Goal: Navigation & Orientation: Understand site structure

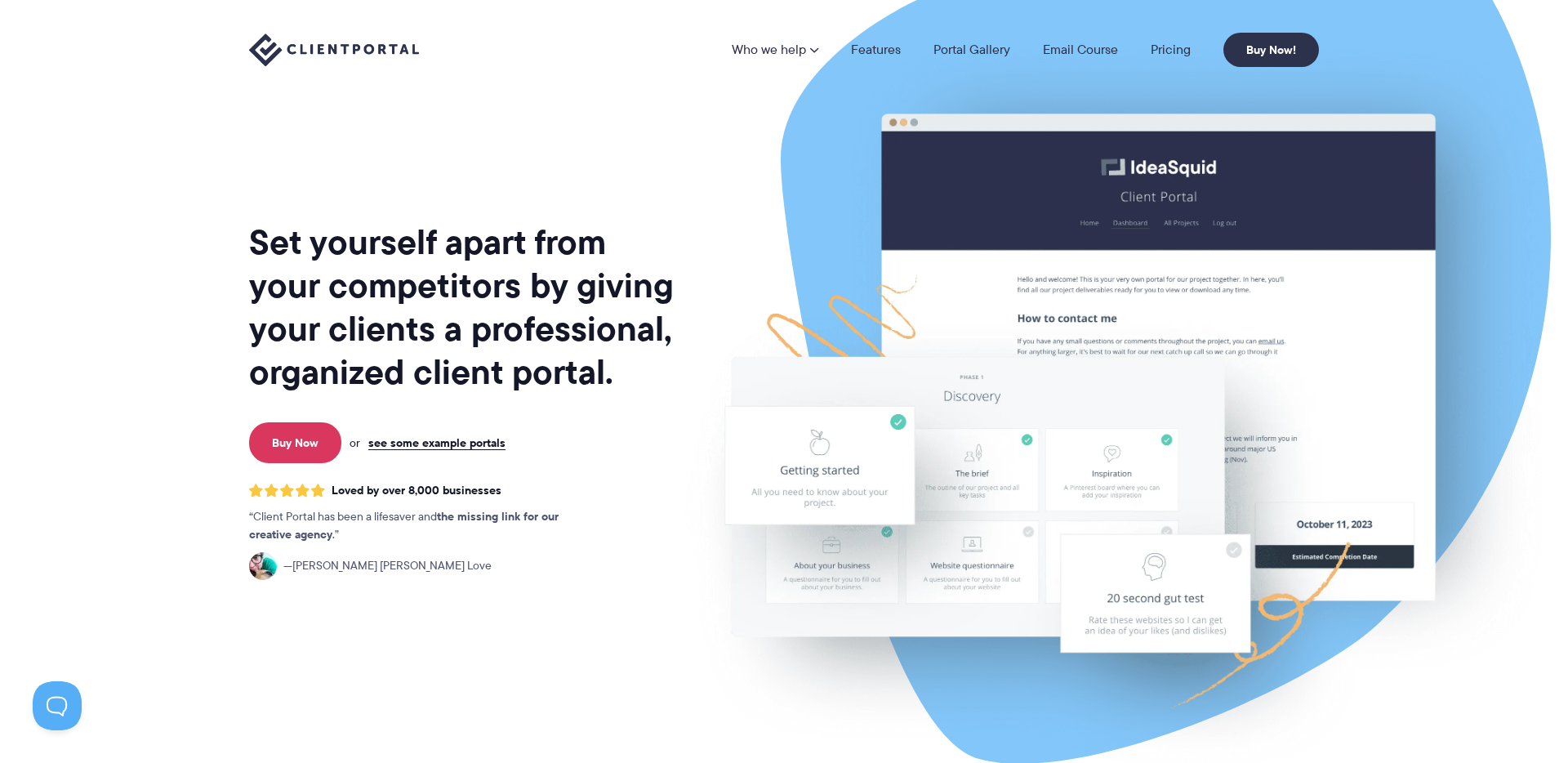
click at [325, 52] on img at bounding box center [333, 50] width 169 height 34
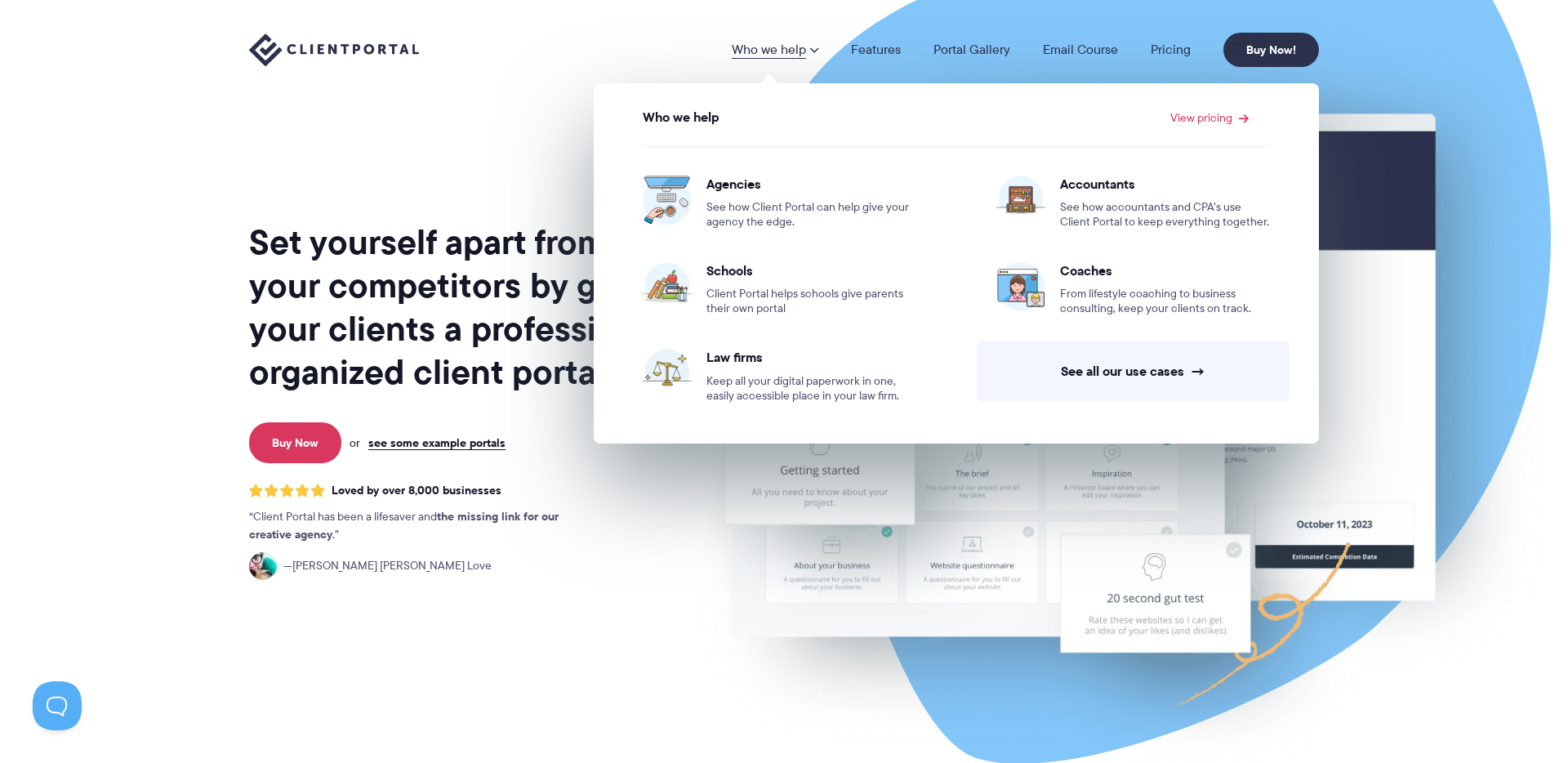
click at [777, 49] on link "Who we help" at bounding box center [775, 49] width 87 height 13
click at [723, 186] on span "Agencies" at bounding box center [811, 184] width 210 height 17
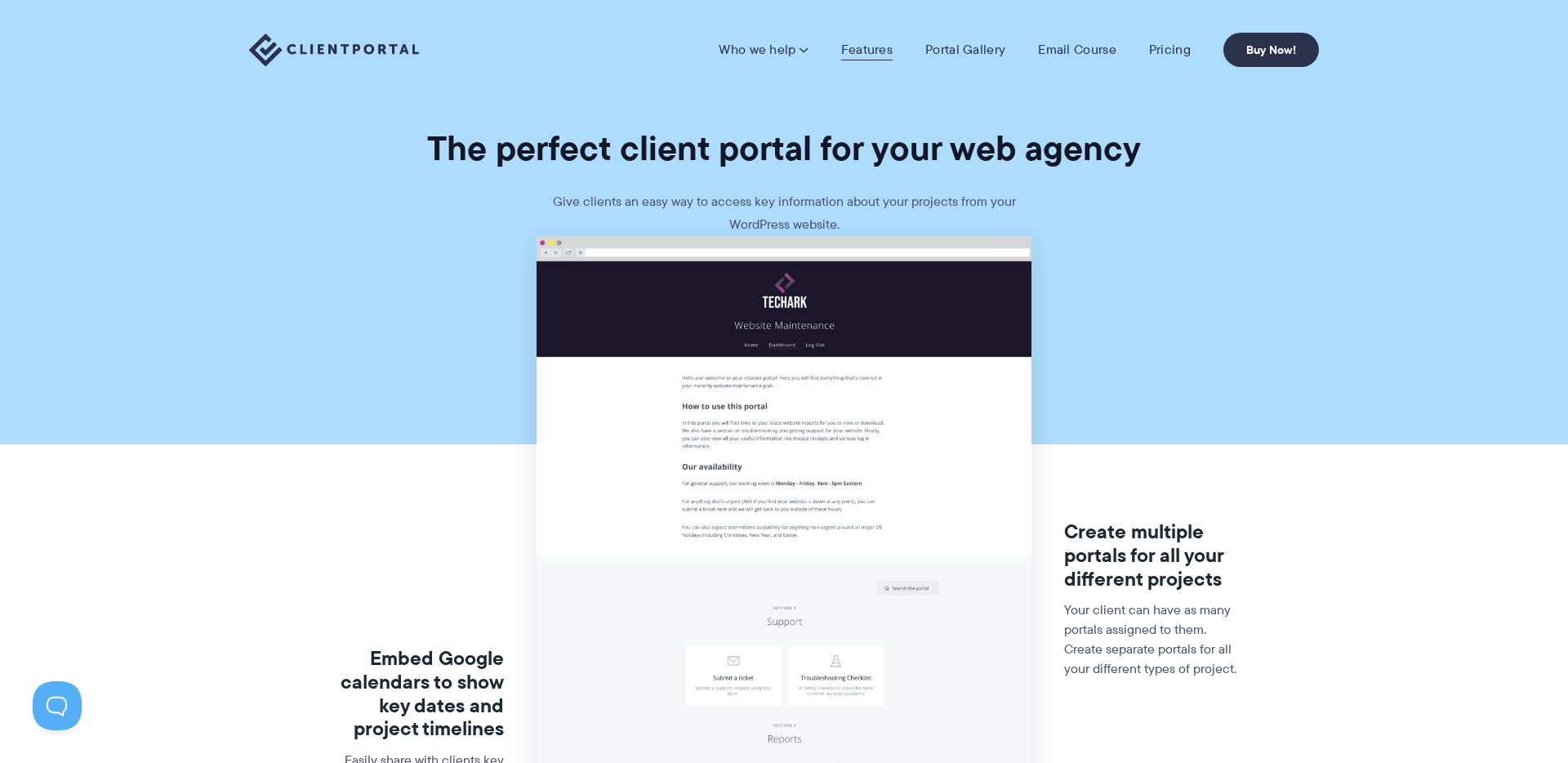
click at [850, 50] on link "Features" at bounding box center [866, 50] width 51 height 17
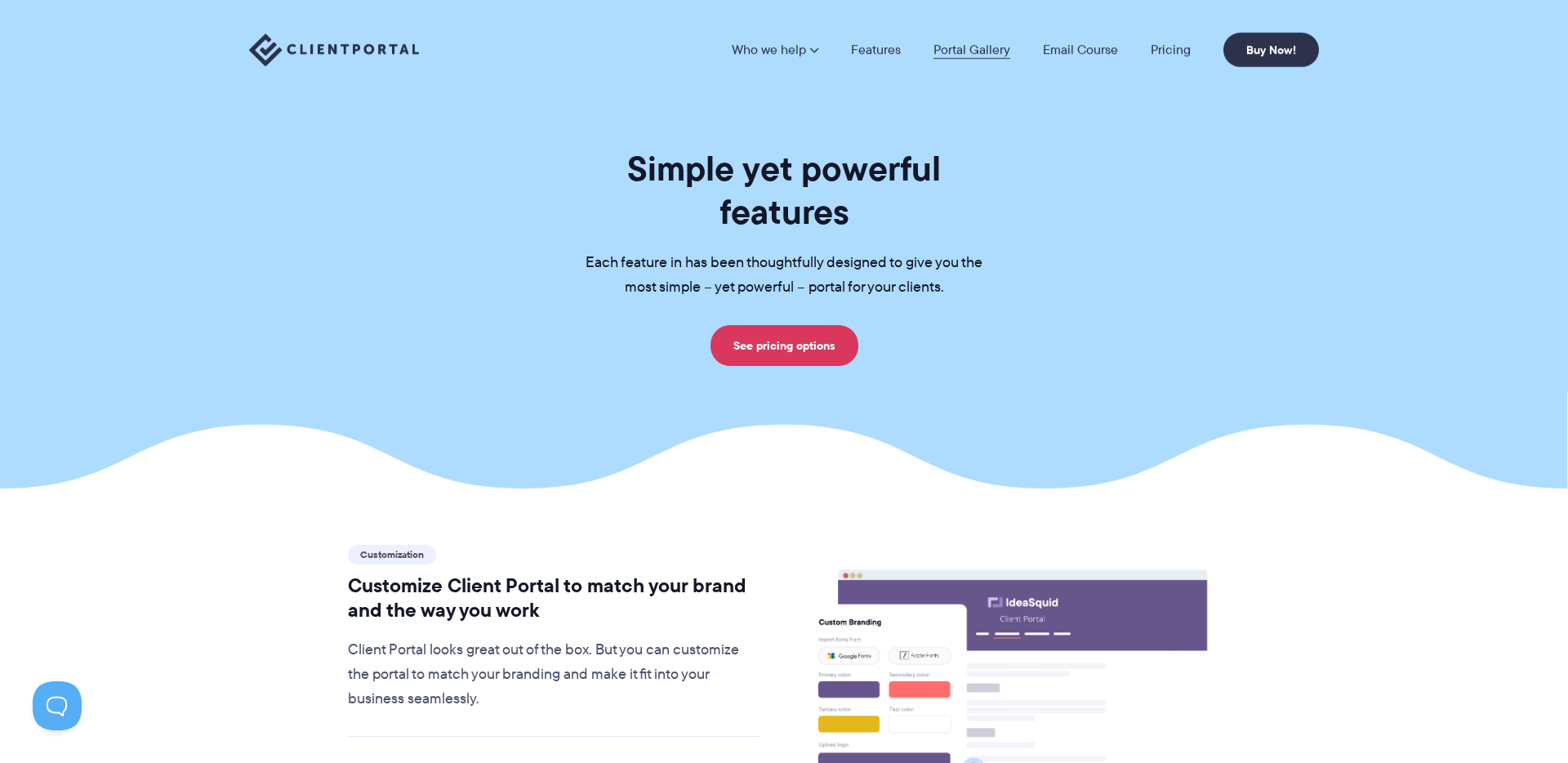
click at [979, 50] on link "Portal Gallery" at bounding box center [971, 49] width 76 height 13
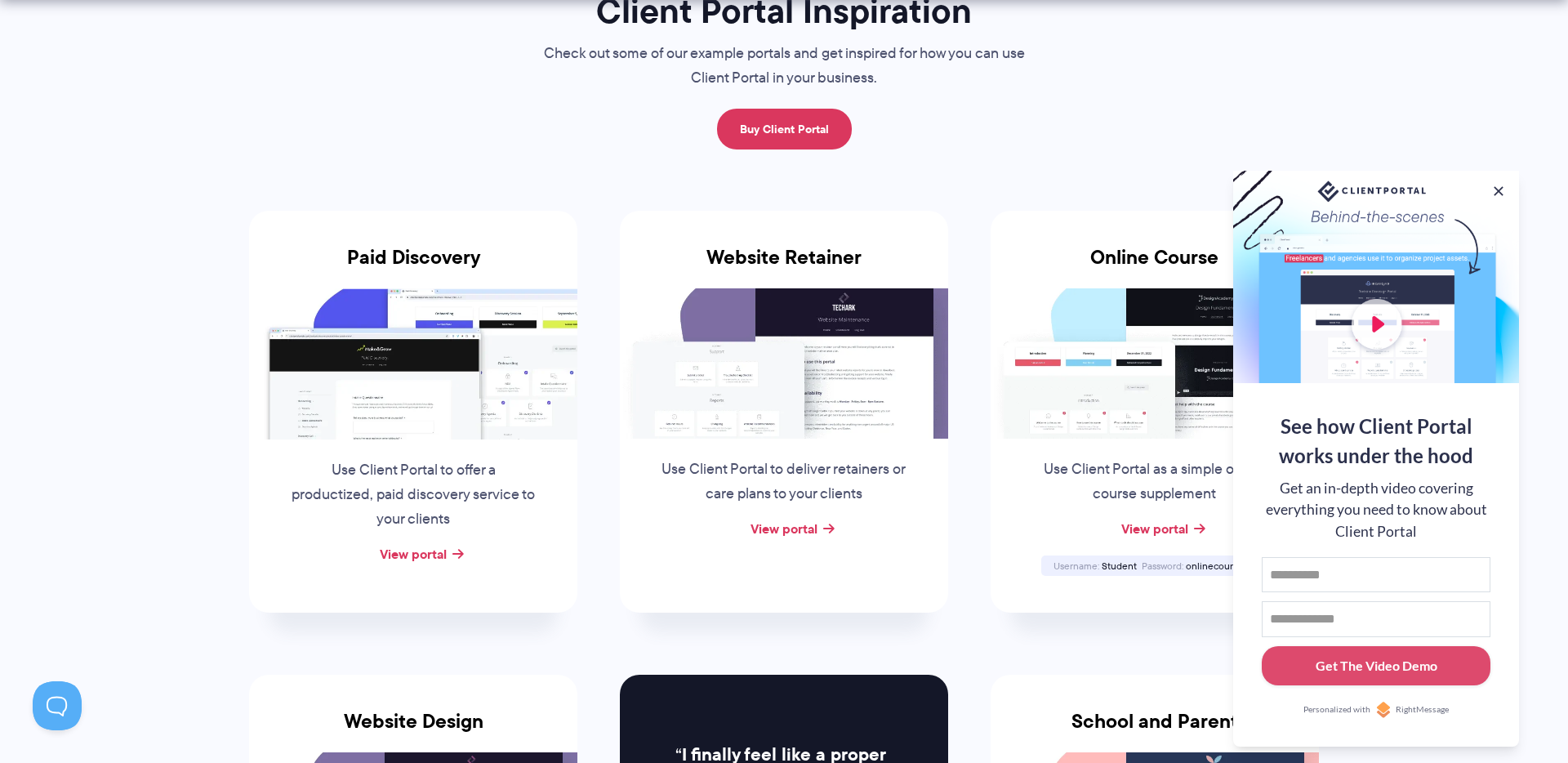
scroll to position [176, 0]
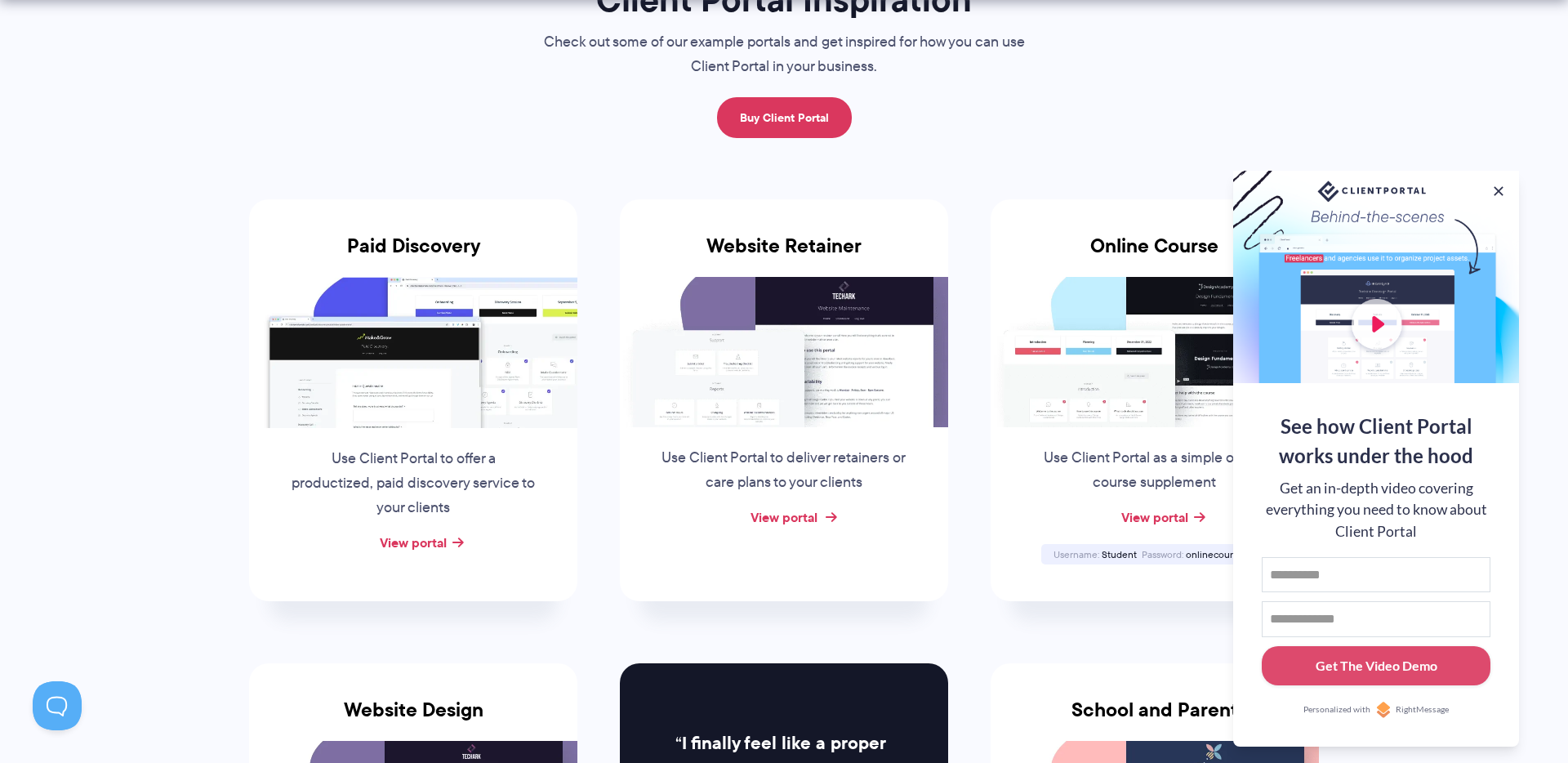
click at [800, 520] on link "View portal" at bounding box center [784, 517] width 67 height 20
click at [1501, 191] on button at bounding box center [1498, 191] width 20 height 20
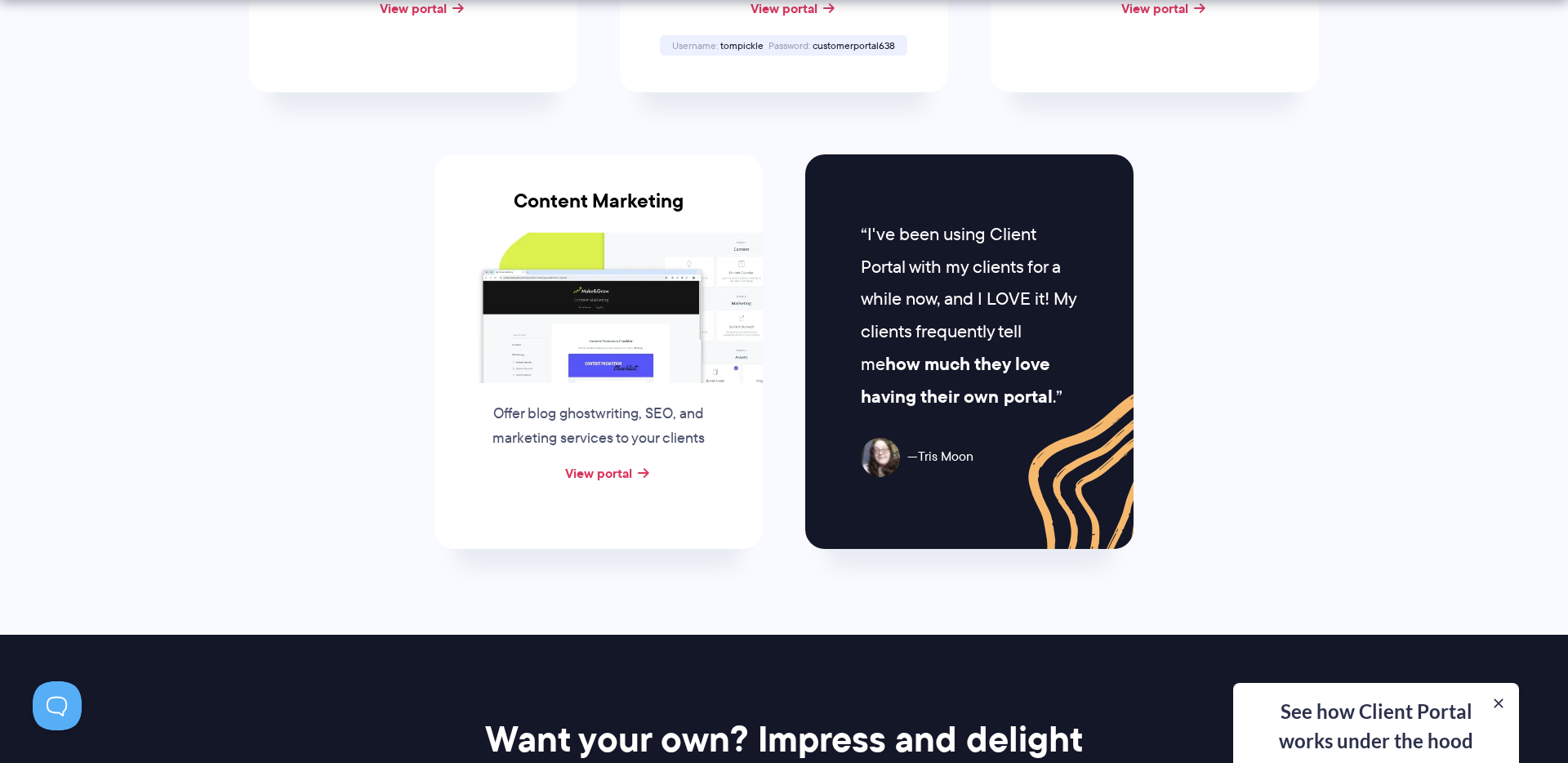
scroll to position [1615, 0]
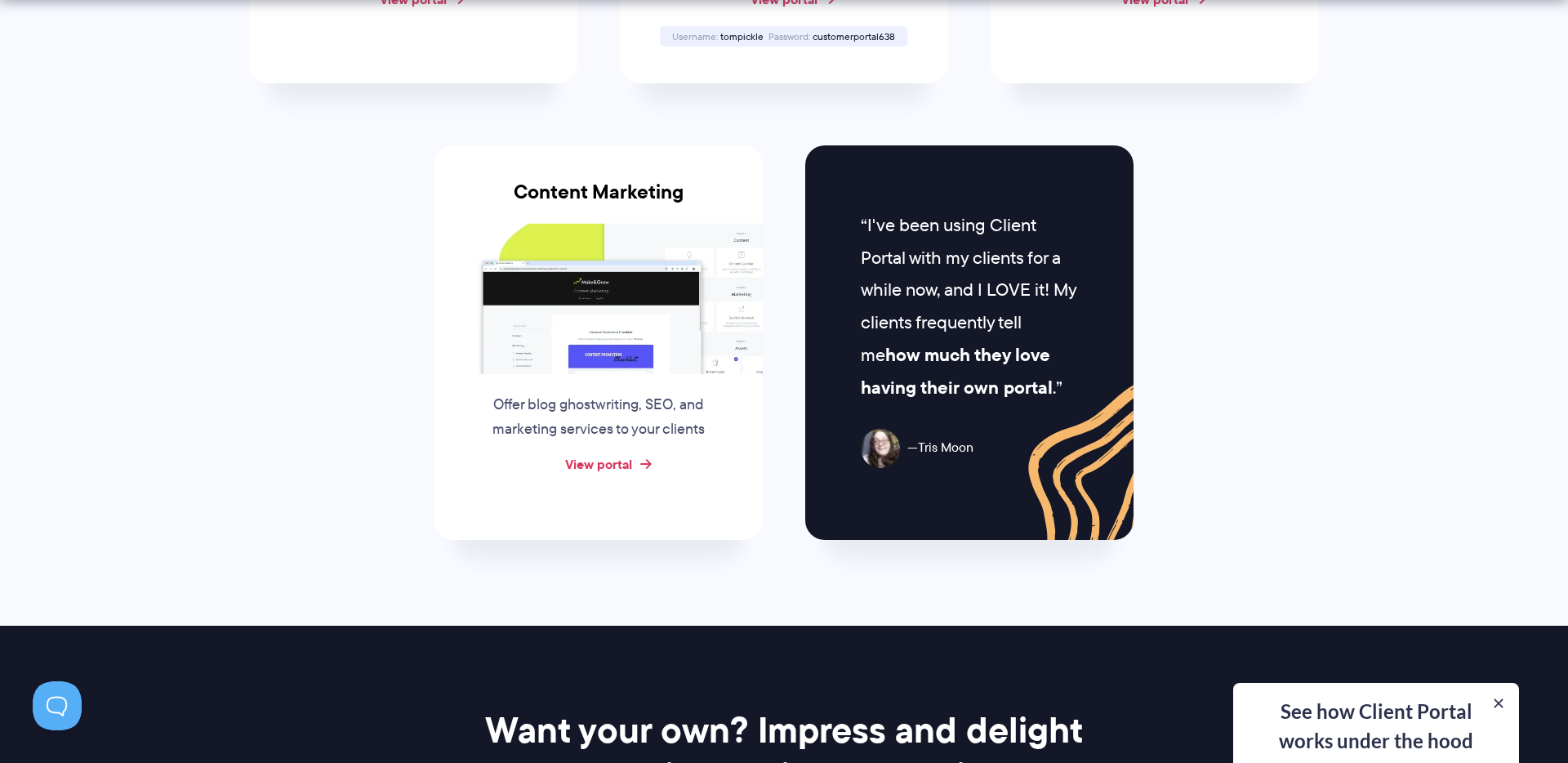
click at [606, 462] on link "View portal" at bounding box center [599, 464] width 67 height 20
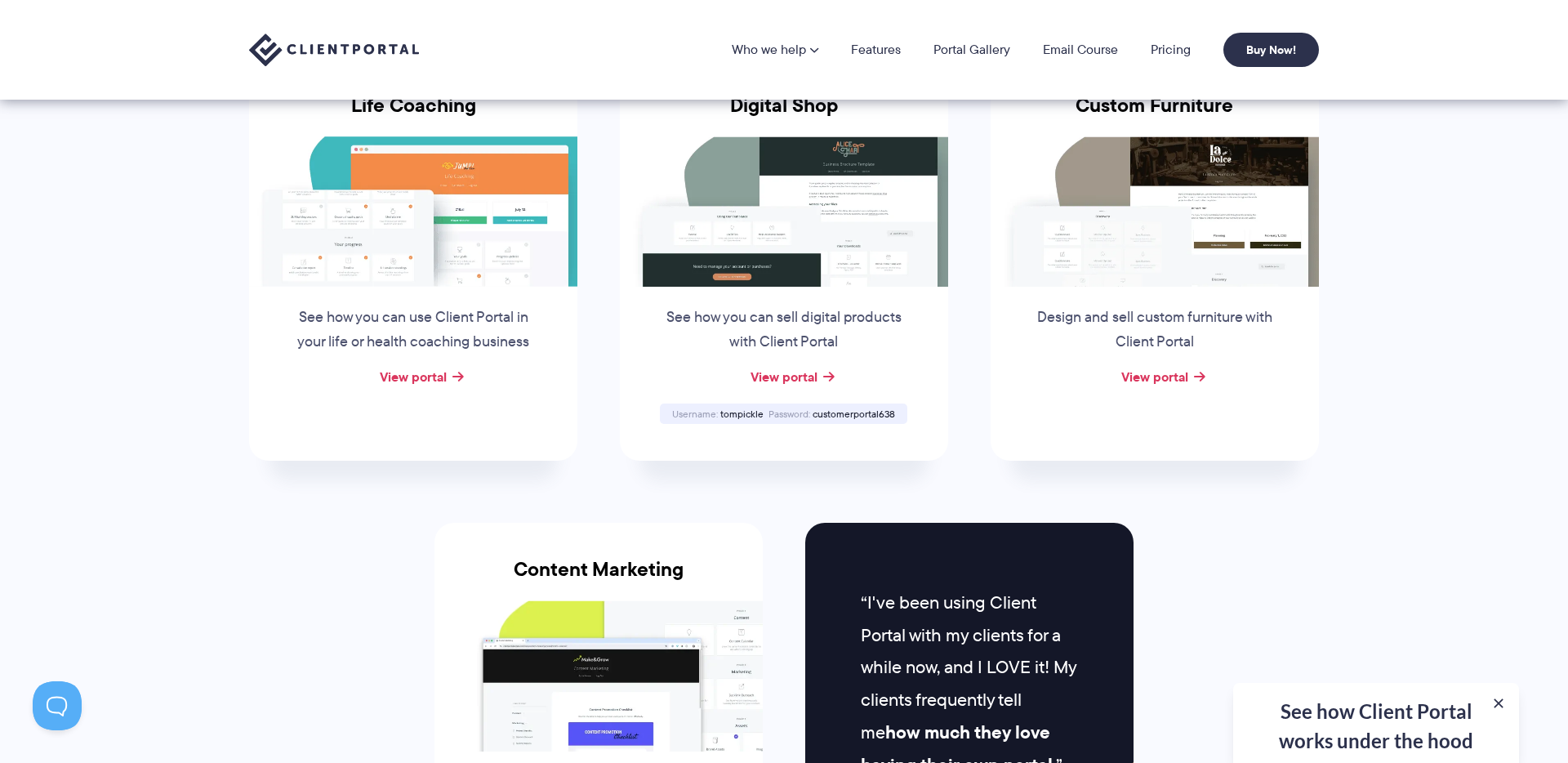
scroll to position [522, 0]
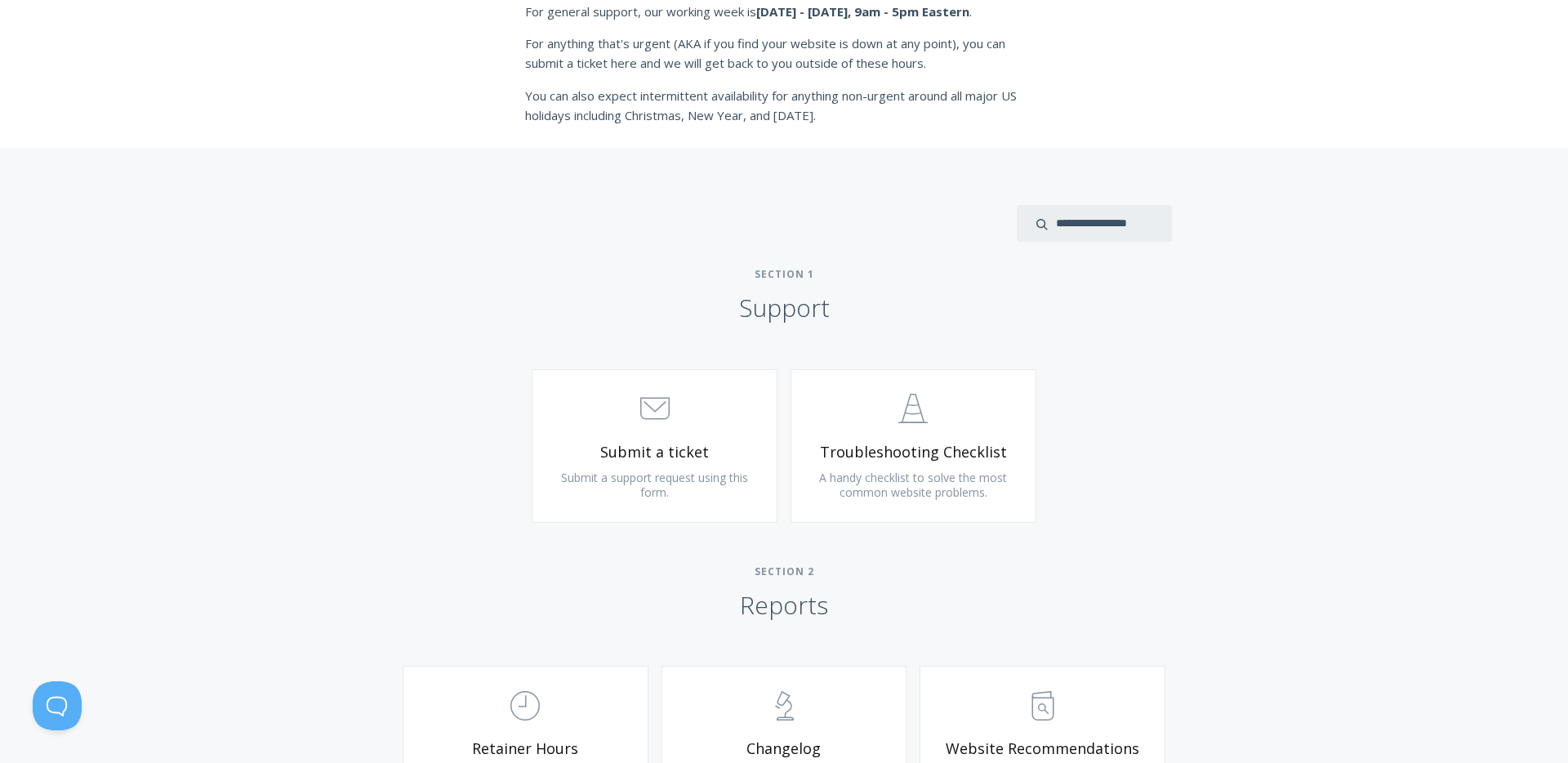
scroll to position [529, 0]
click at [656, 445] on span "Submit a ticket" at bounding box center [655, 448] width 196 height 19
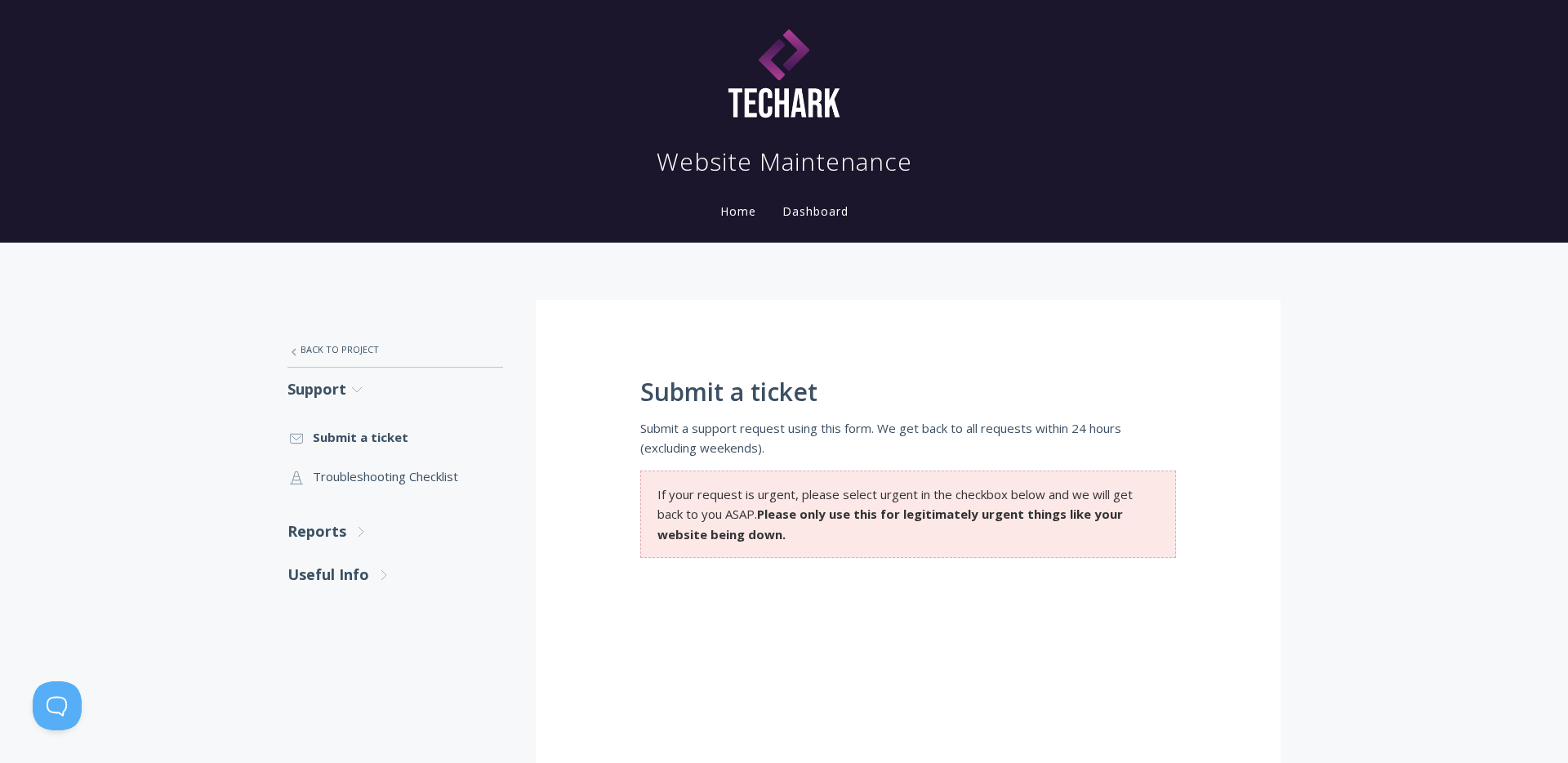
click at [819, 206] on link "Dashboard" at bounding box center [816, 211] width 73 height 16
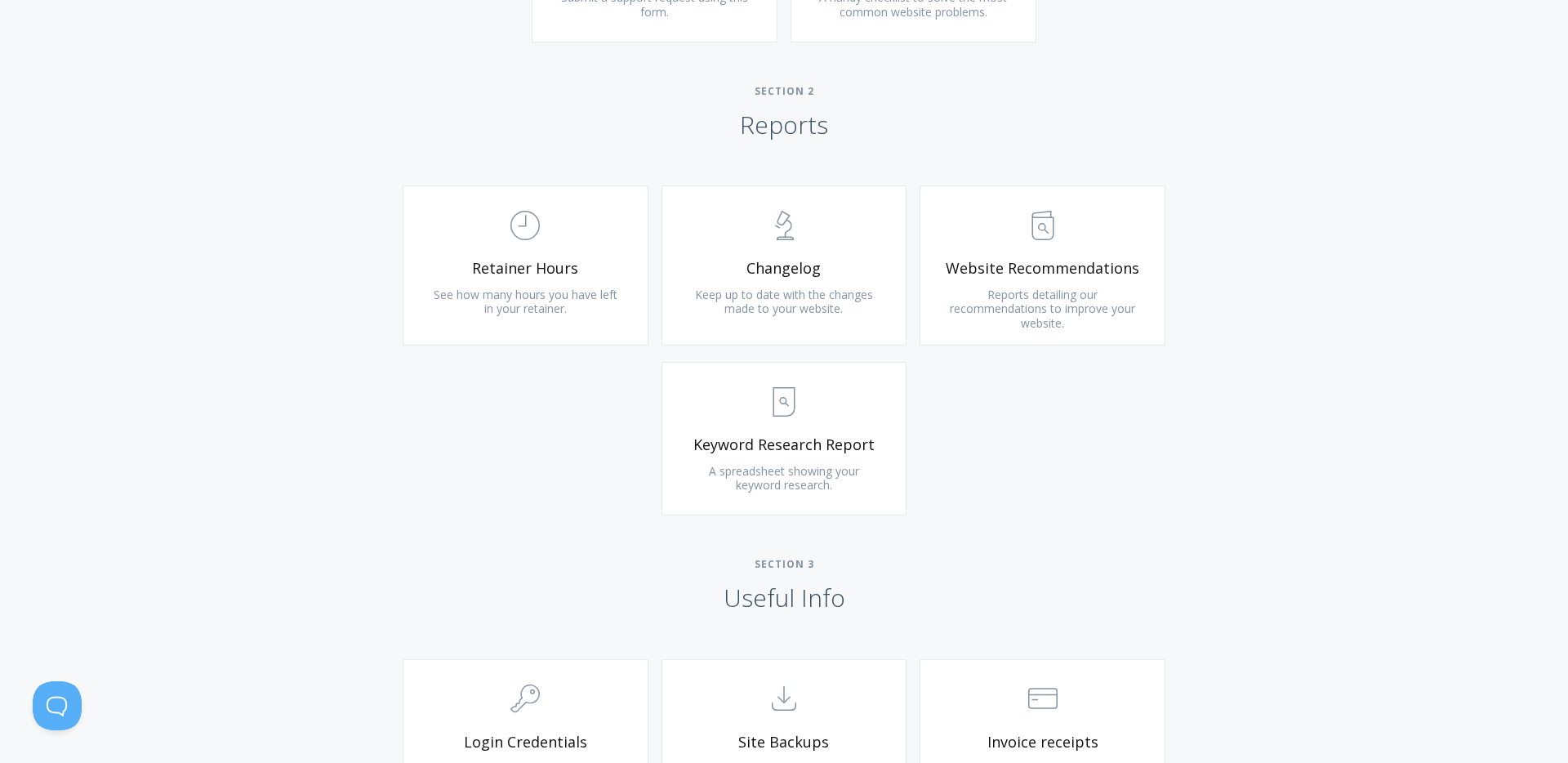
scroll to position [1008, 0]
click at [838, 289] on span "Keep up to date with the changes made to your website." at bounding box center [783, 299] width 178 height 30
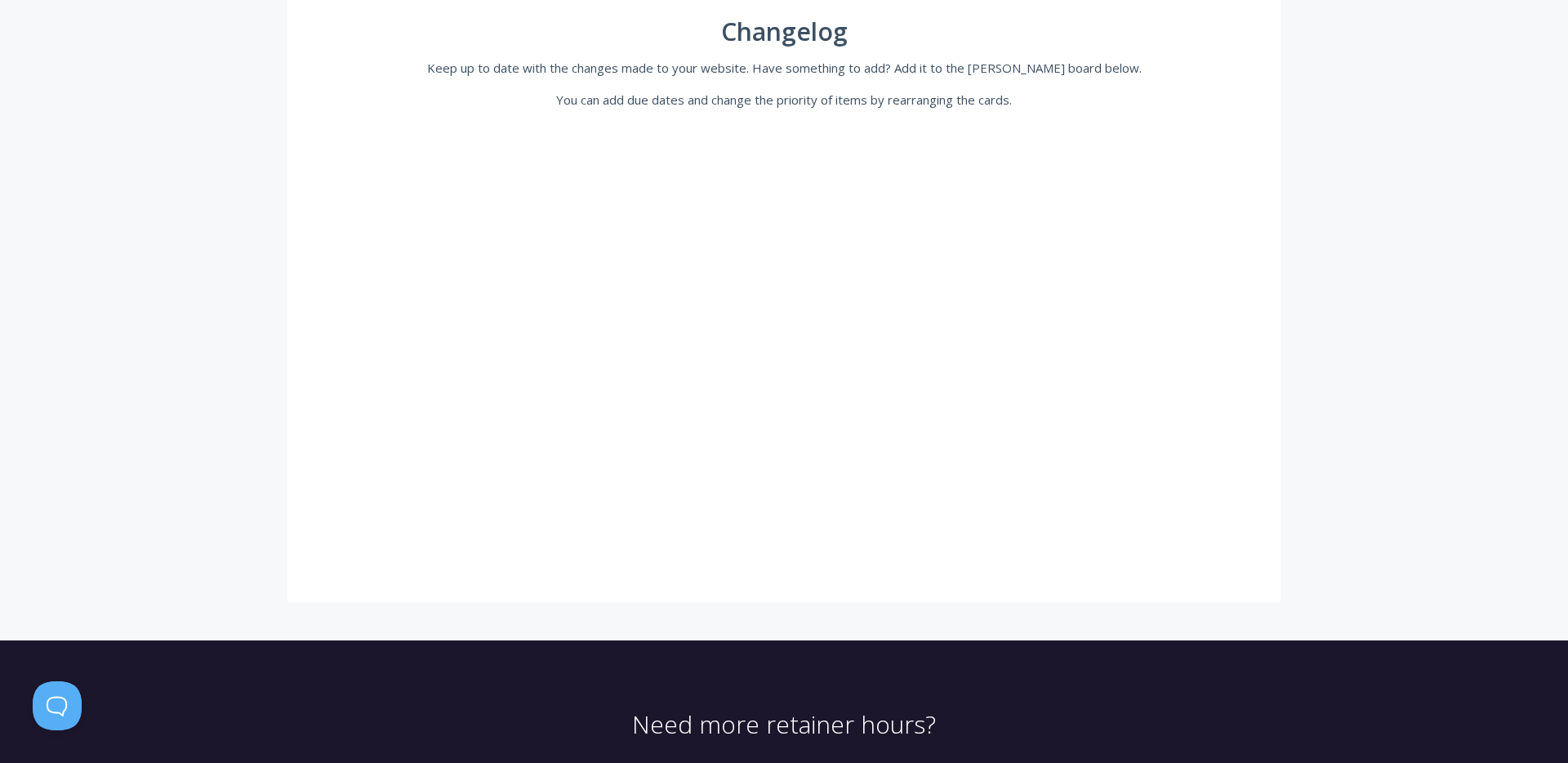
scroll to position [362, 0]
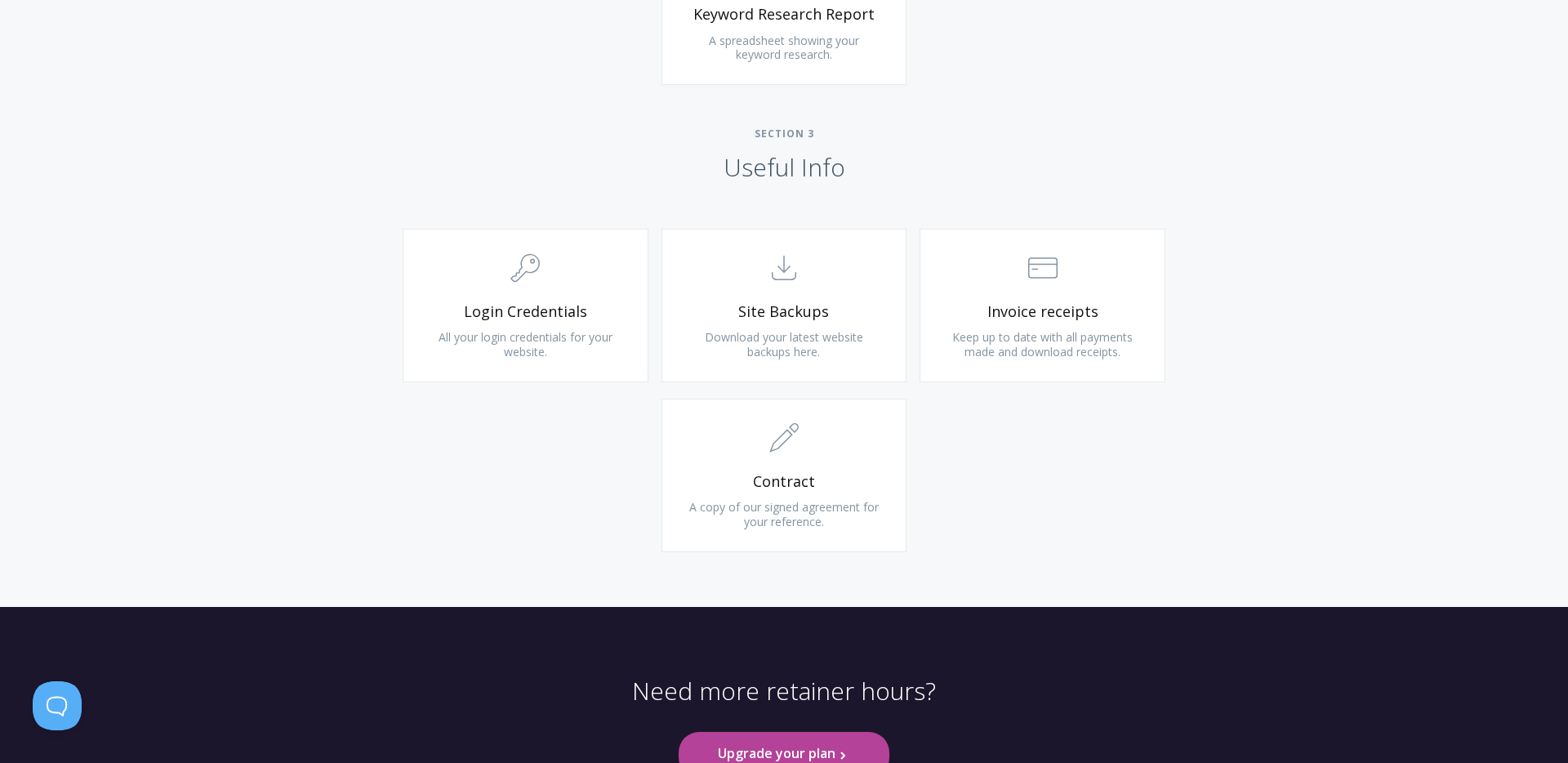
scroll to position [1437, 0]
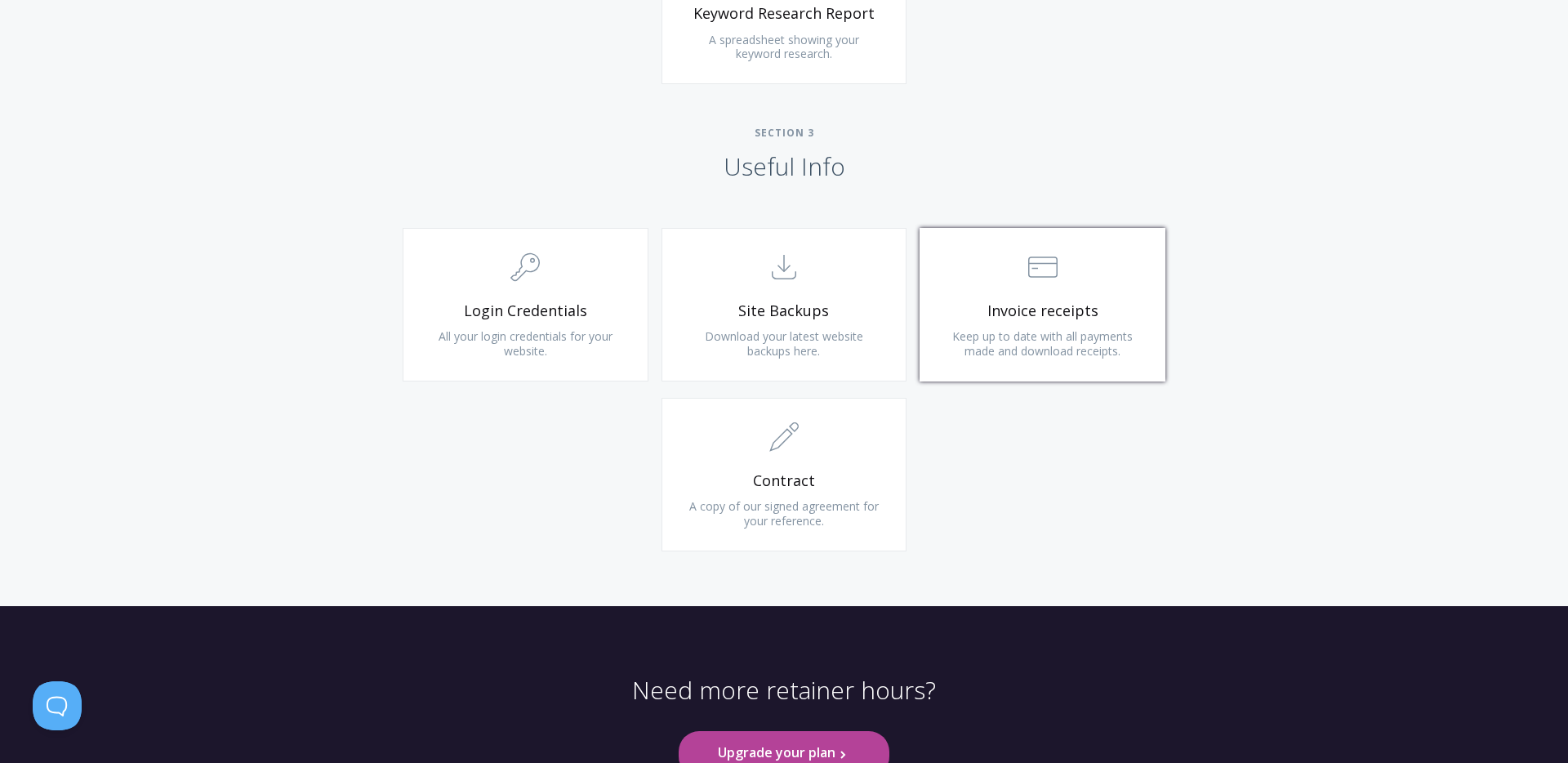
click at [1044, 342] on span "Keep up to date with all payments made and download receipts." at bounding box center [1043, 344] width 181 height 30
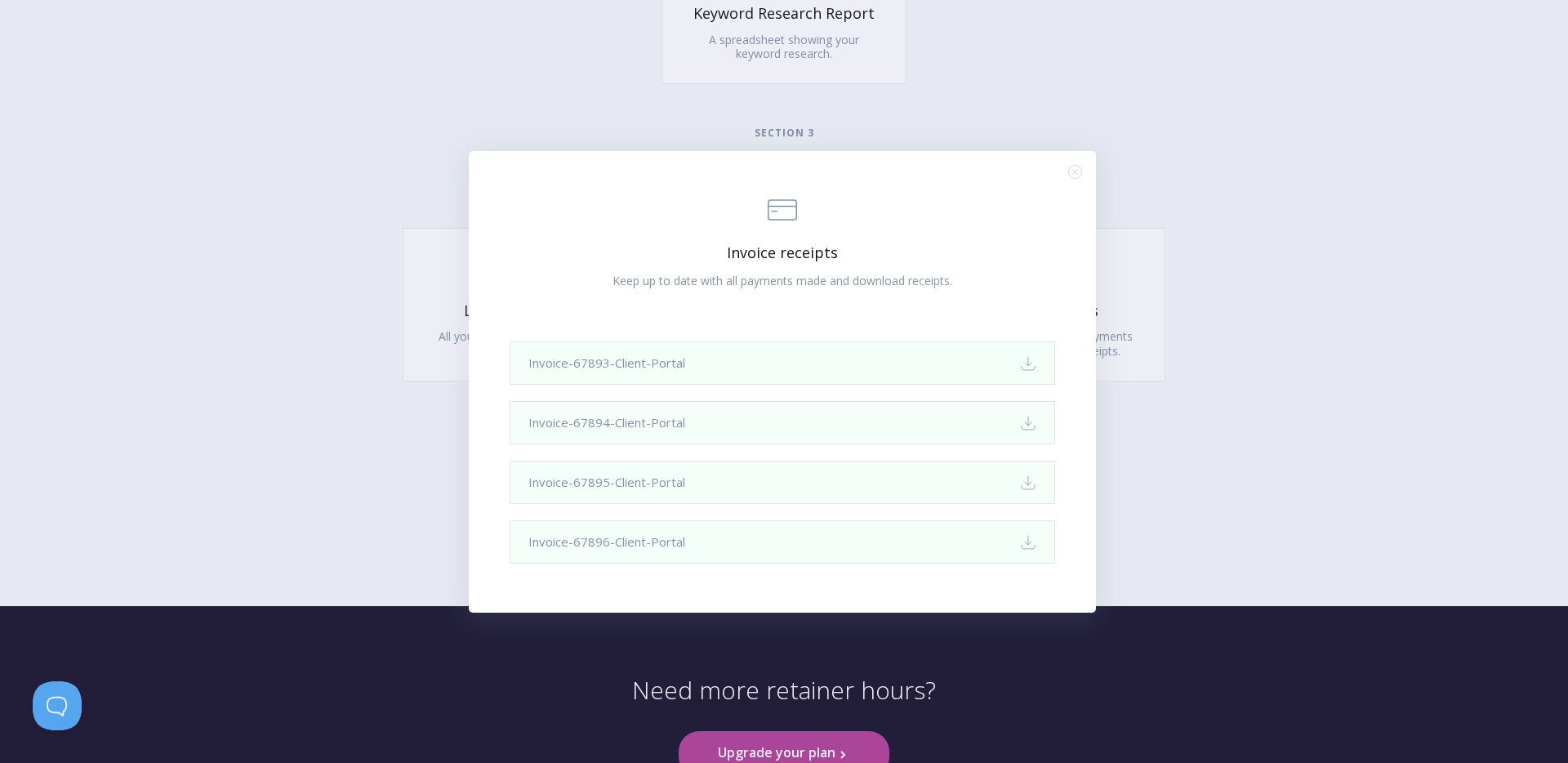
click at [361, 176] on div ".st0{fill:none;stroke:#000000;stroke-width:2;stroke-miterlimit:10;} Financial I…" at bounding box center [784, 381] width 1568 height 763
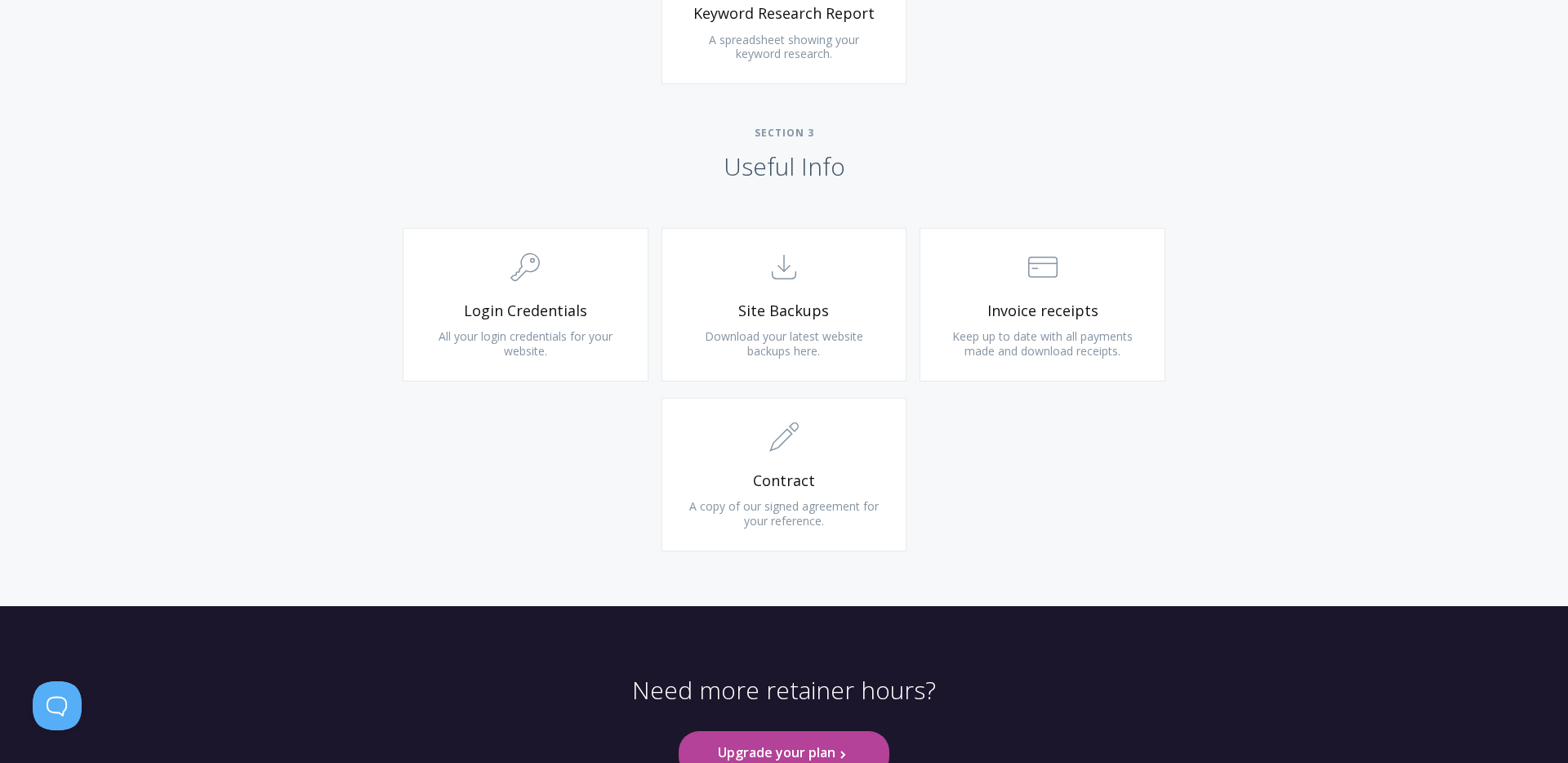
scroll to position [1561, 0]
